Goal: Check status

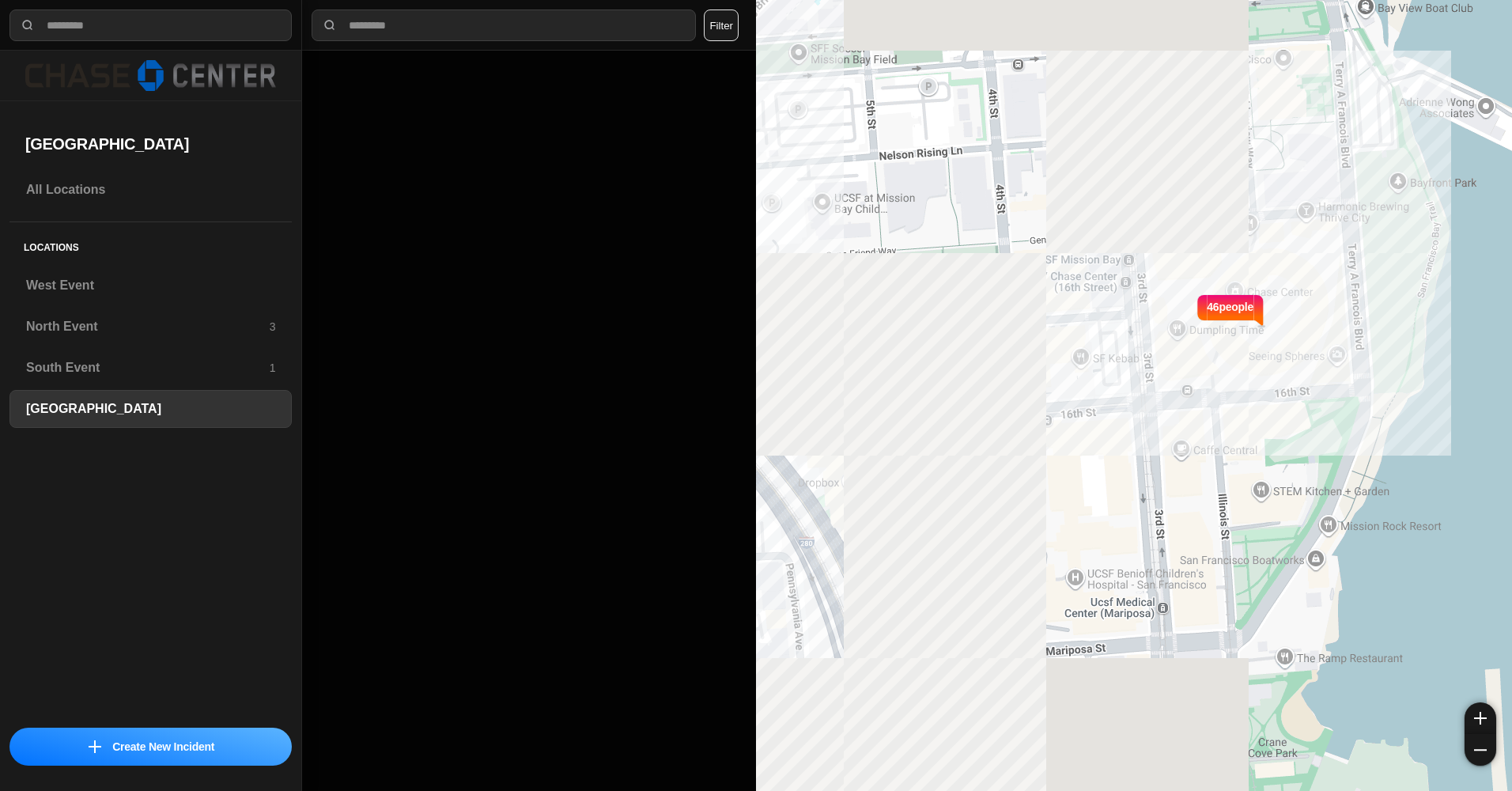
select select "*"
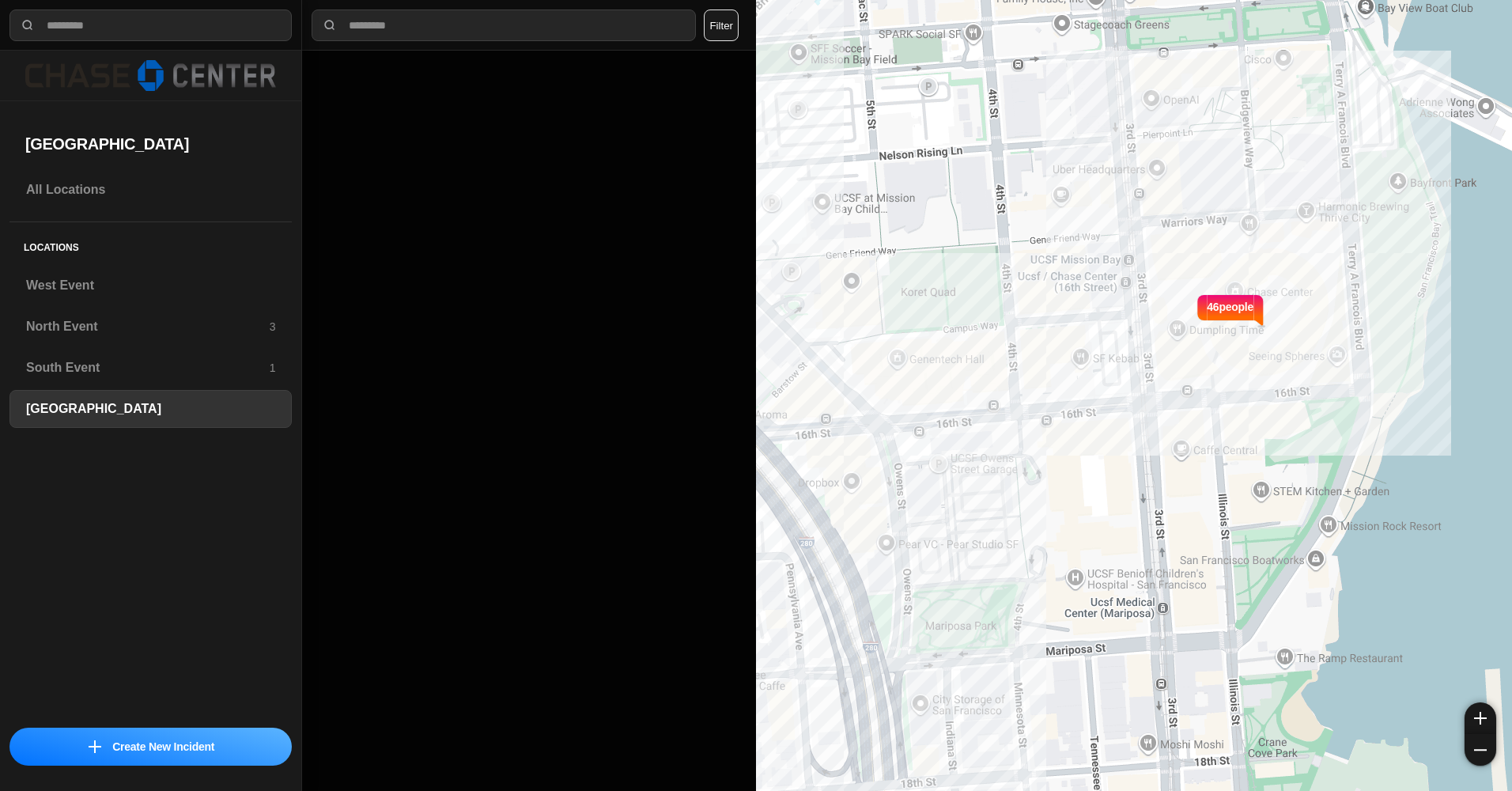
select select "*"
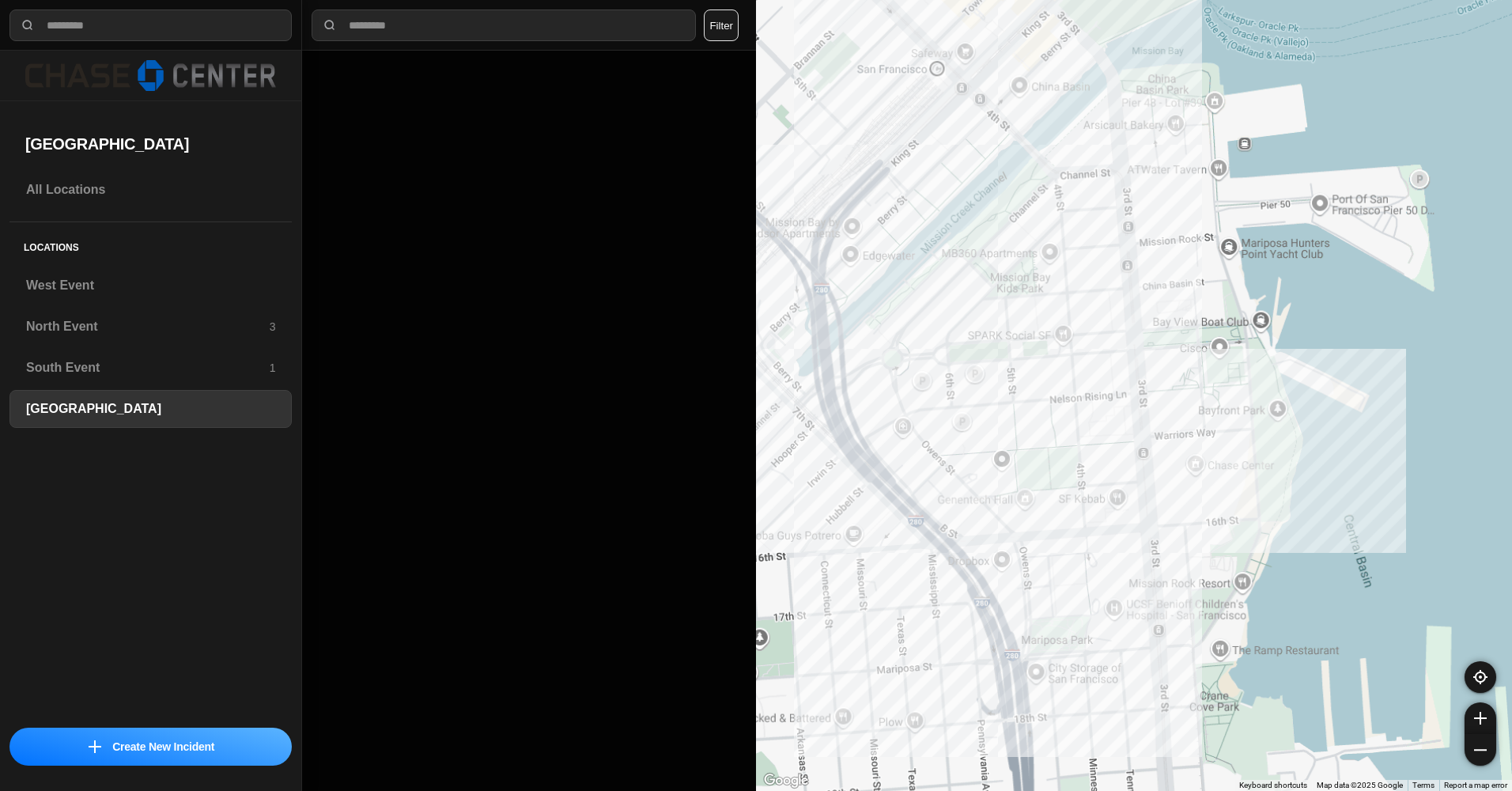
drag, startPoint x: 884, startPoint y: 278, endPoint x: 1051, endPoint y: 370, distance: 190.7
click at [1071, 423] on div at bounding box center [1133, 396] width 756 height 791
